Goal: Task Accomplishment & Management: Use online tool/utility

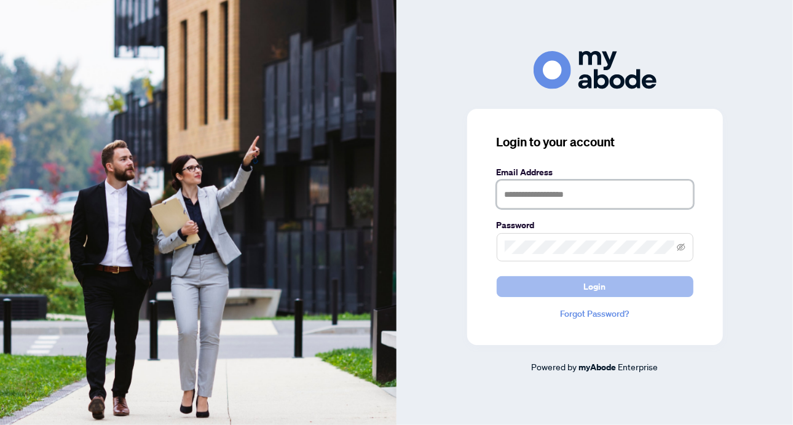
type input "**********"
click at [576, 287] on button "Login" at bounding box center [595, 286] width 197 height 21
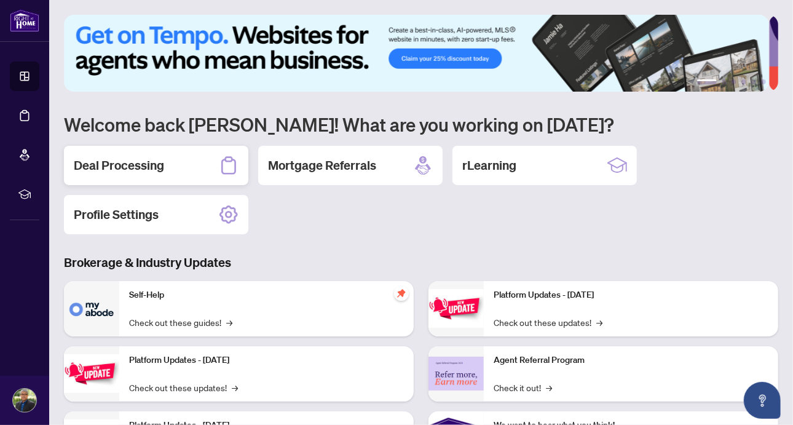
click at [126, 164] on h2 "Deal Processing" at bounding box center [119, 165] width 90 height 17
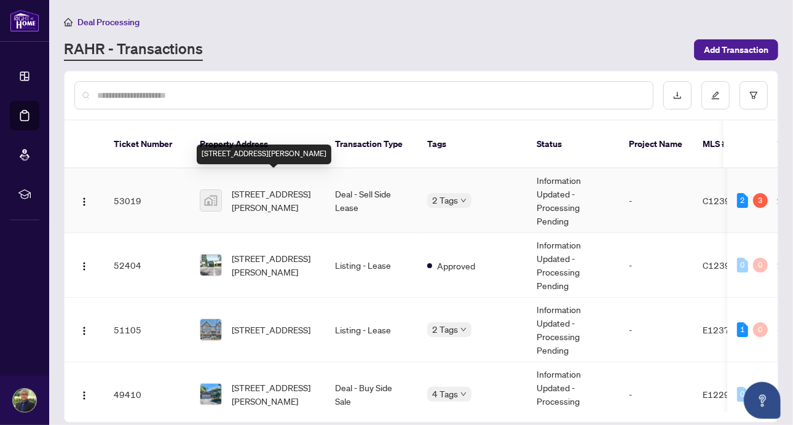
click at [273, 187] on span "16 Harrison Garden Blvd #903, North York, Toronto, ON, Canada" at bounding box center [274, 200] width 84 height 27
click at [273, 184] on main "Deal Processing RAHR - Transactions Add Transaction Ticket Number Property Addr…" at bounding box center [421, 212] width 744 height 425
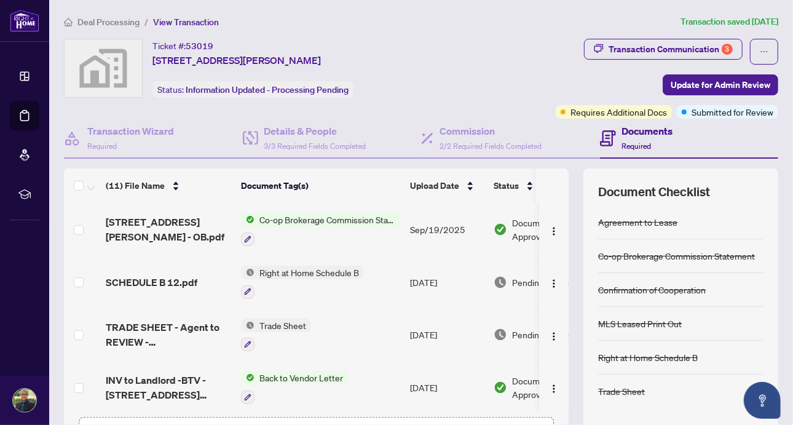
click at [495, 63] on div "Transaction Communication 3 Update for Admin Review Requires Additional Docs Su…" at bounding box center [619, 79] width 322 height 80
click at [724, 83] on span "Update for Admin Review" at bounding box center [721, 85] width 100 height 20
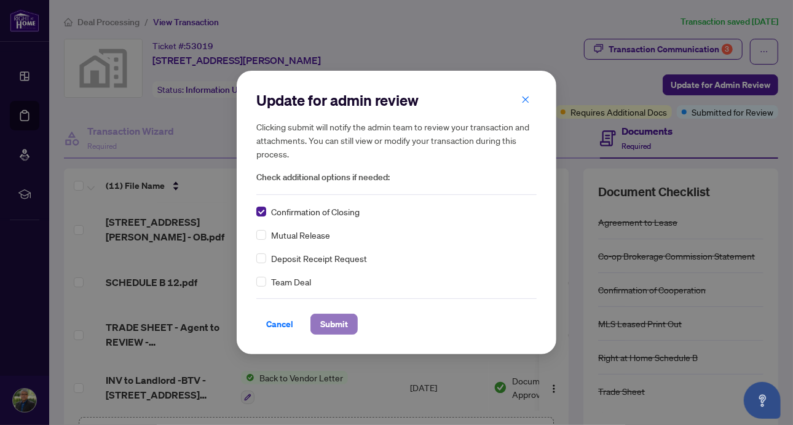
click at [342, 325] on span "Submit" at bounding box center [334, 324] width 28 height 20
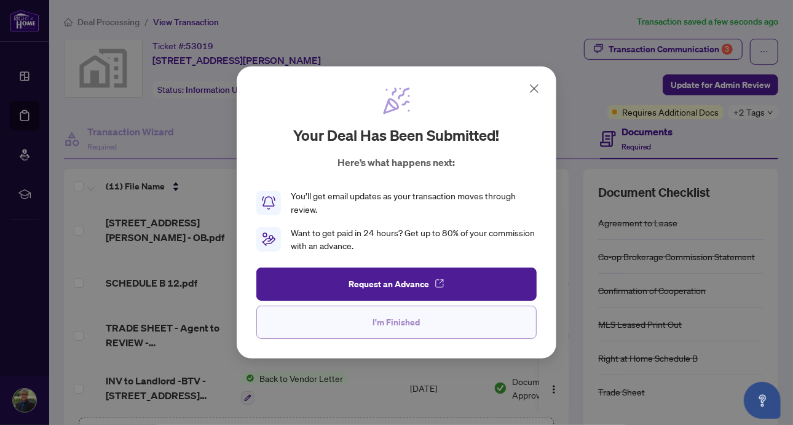
click at [417, 328] on span "I'm Finished" at bounding box center [396, 322] width 47 height 20
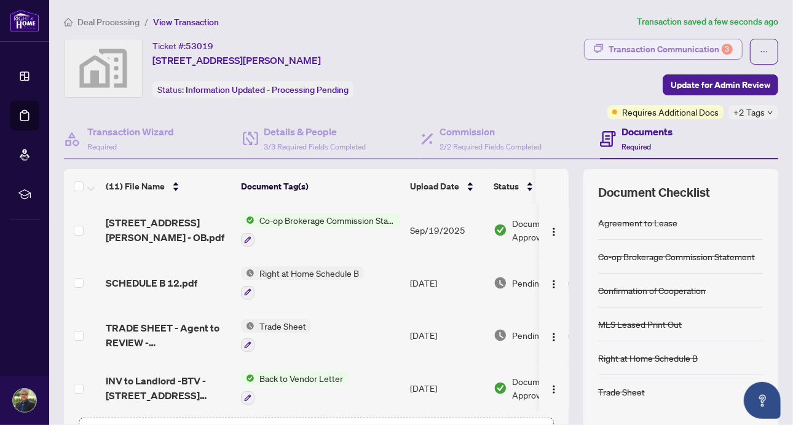
click at [689, 49] on div "Transaction Communication 3" at bounding box center [671, 49] width 124 height 20
